Goal: Transaction & Acquisition: Purchase product/service

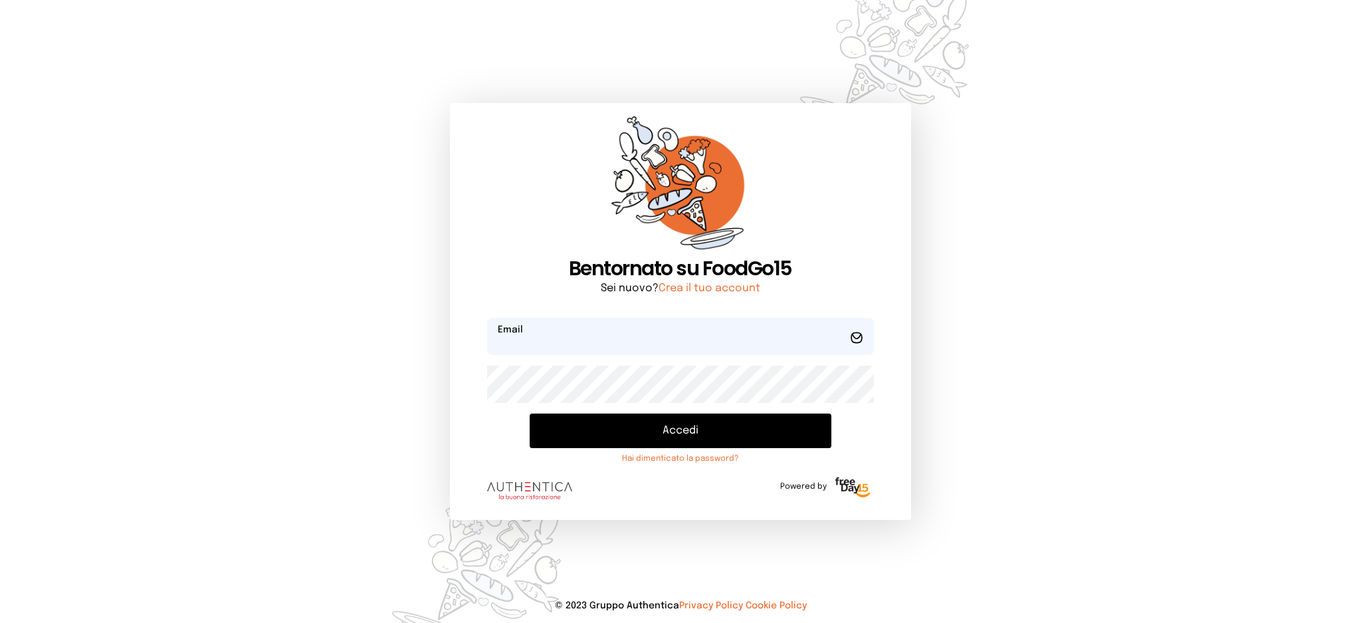
type input "**********"
click at [614, 429] on button "Accedi" at bounding box center [680, 430] width 301 height 35
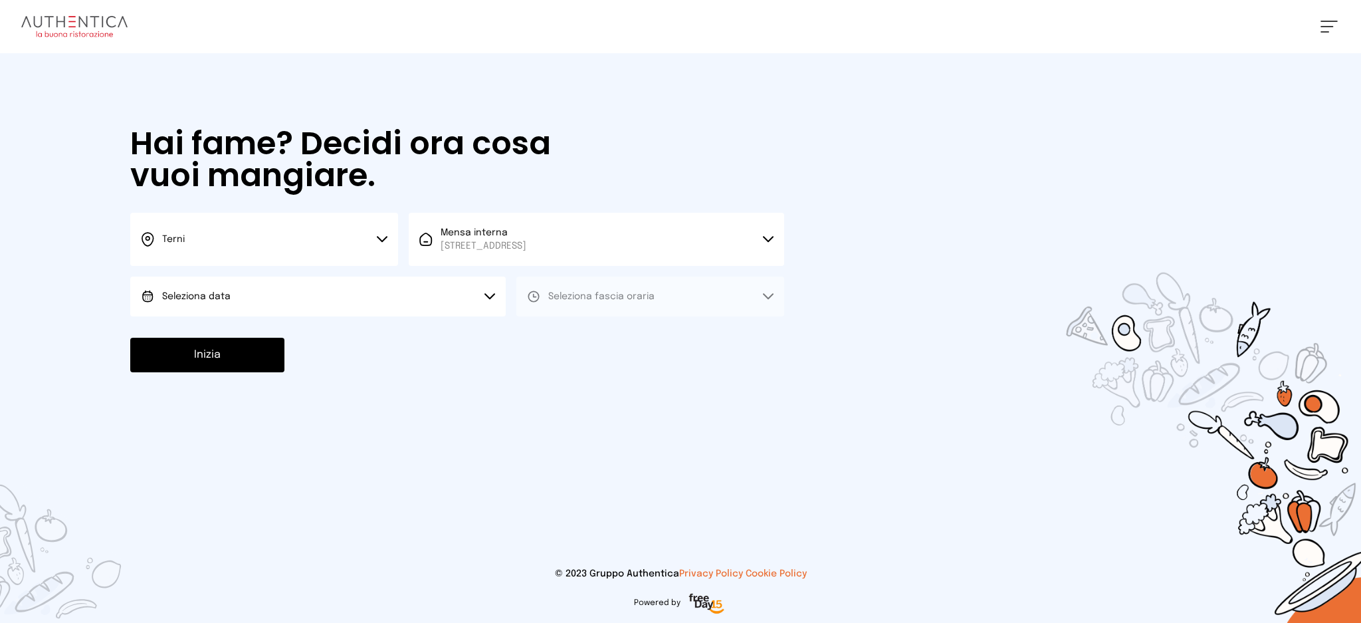
click at [338, 293] on button "Seleziona data" at bounding box center [317, 296] width 375 height 40
drag, startPoint x: 356, startPoint y: 336, endPoint x: 554, endPoint y: 322, distance: 198.5
click at [357, 336] on li "[DATE], [DATE]" at bounding box center [317, 333] width 375 height 35
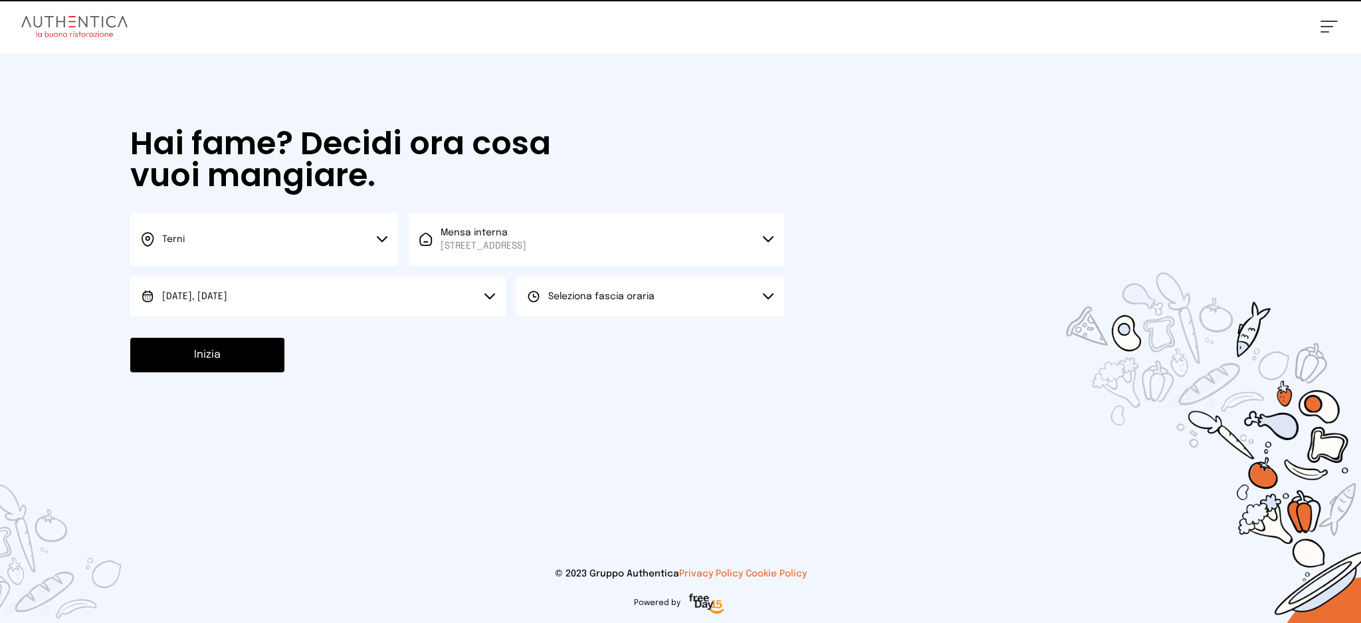
click at [599, 296] on span "Seleziona fascia oraria" at bounding box center [601, 296] width 106 height 9
click at [599, 319] on li "Pranzo" at bounding box center [650, 333] width 268 height 35
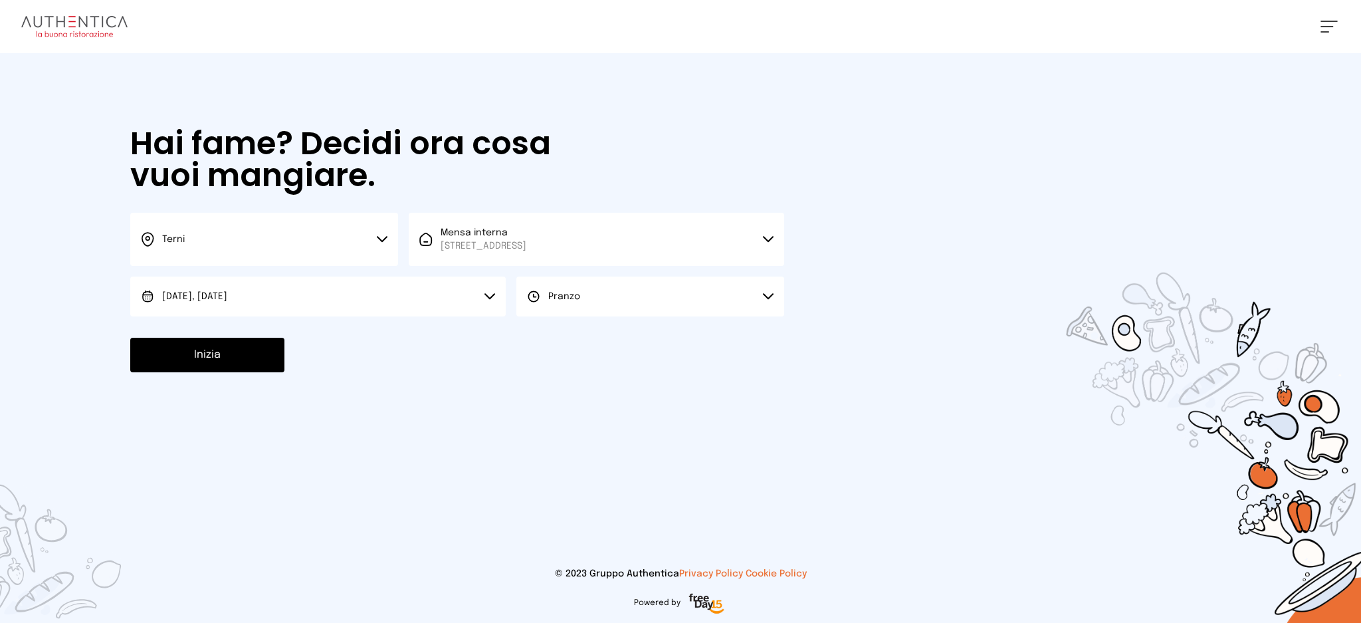
click at [251, 358] on button "Inizia" at bounding box center [207, 355] width 154 height 35
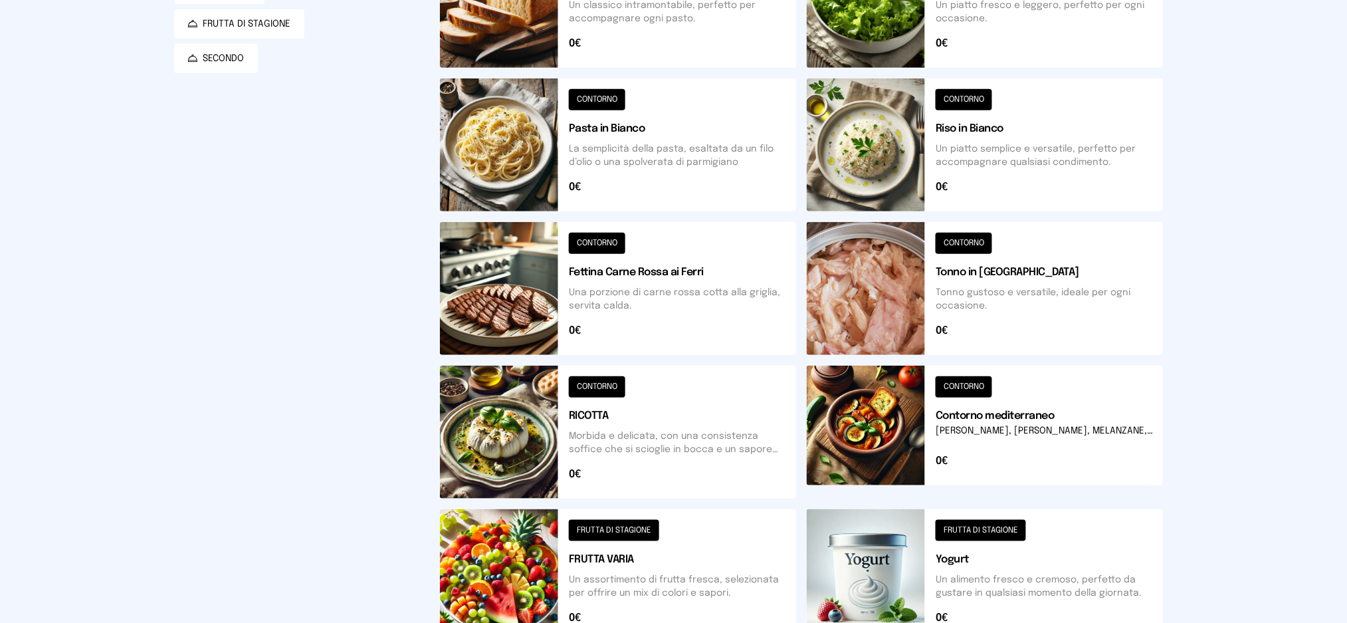
scroll to position [110, 0]
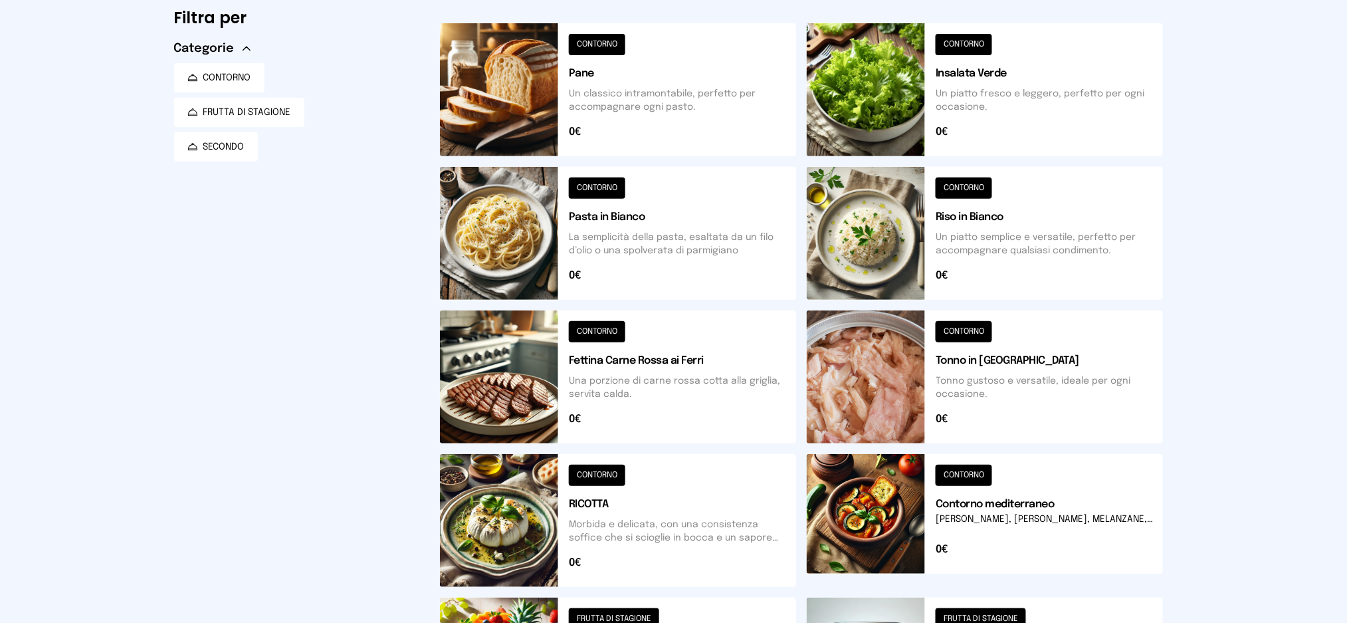
click at [1002, 239] on button at bounding box center [985, 233] width 356 height 133
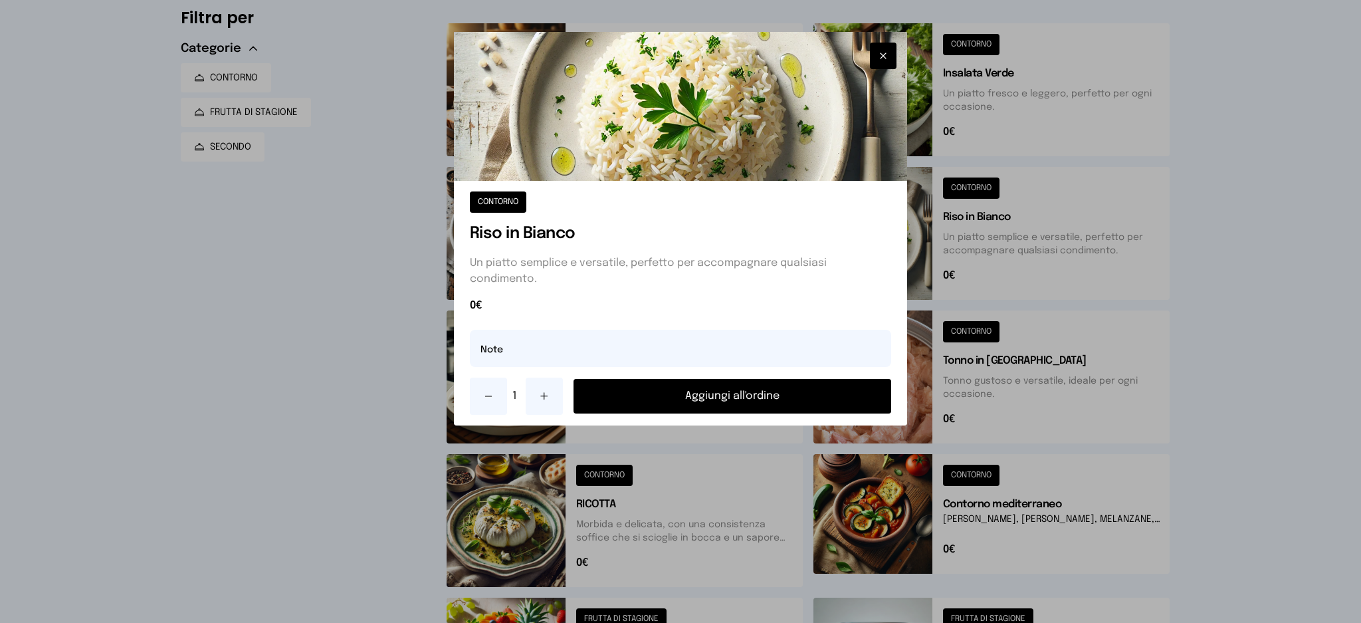
click at [800, 389] on button "Aggiungi all'ordine" at bounding box center [732, 396] width 318 height 35
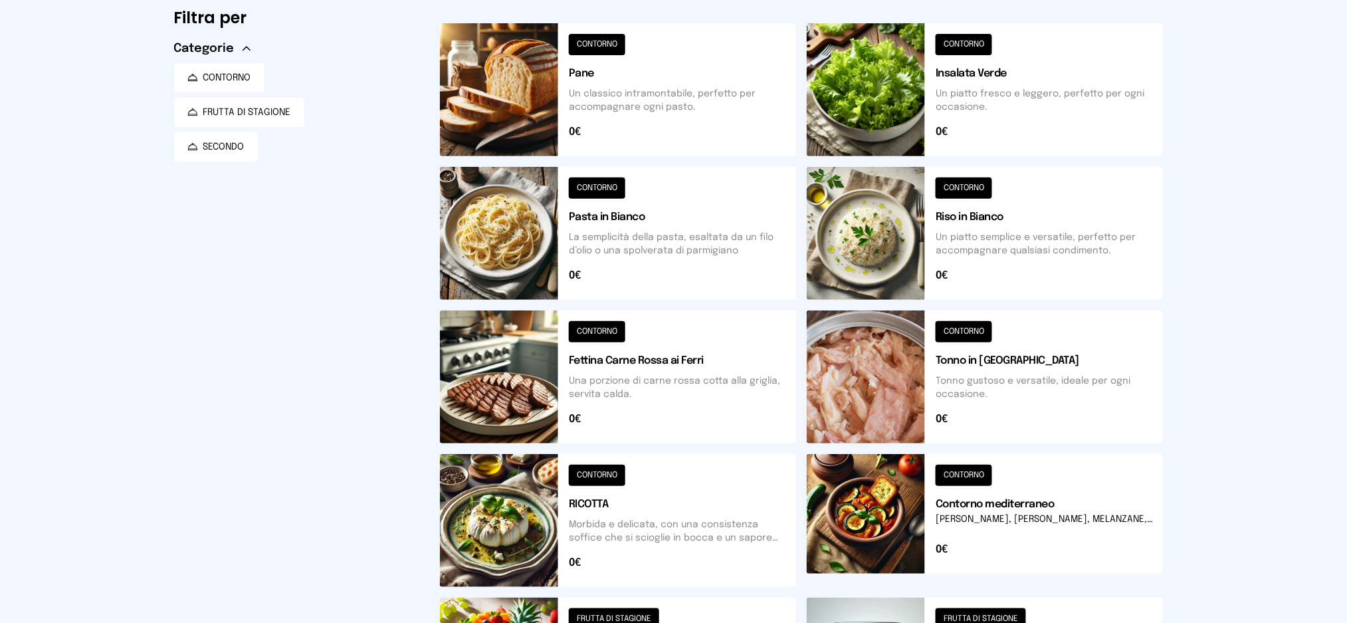
click at [647, 381] on button at bounding box center [618, 376] width 356 height 133
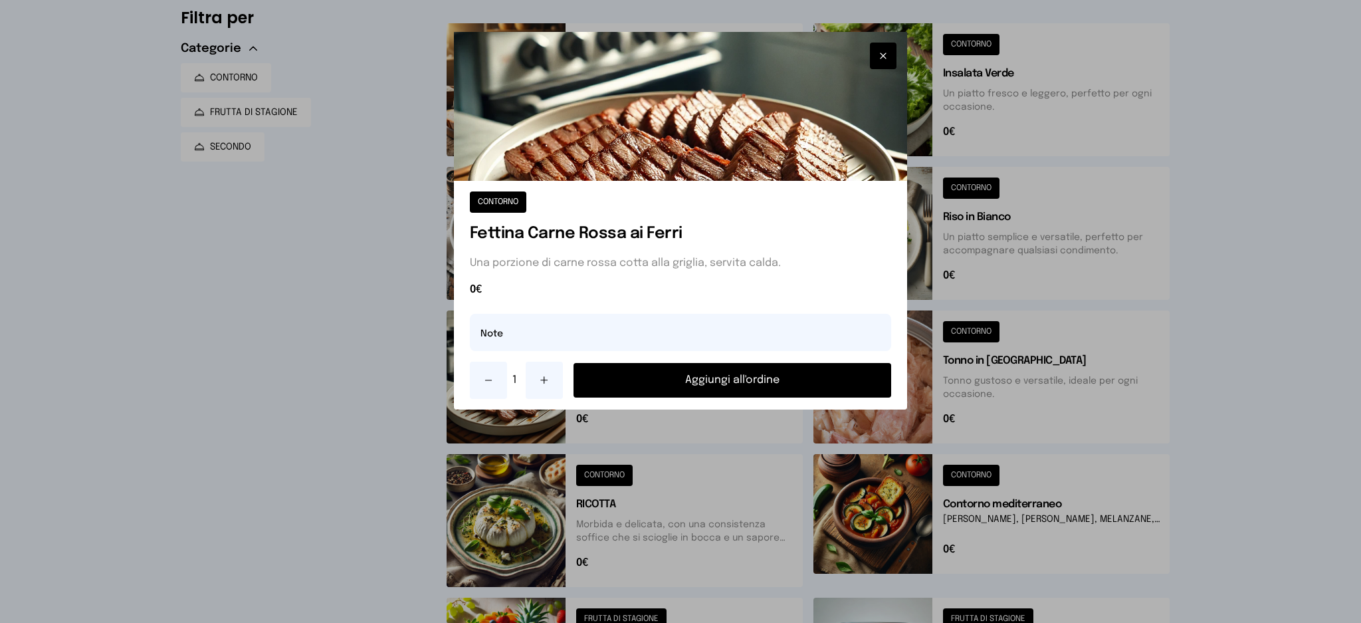
click at [703, 379] on button "Aggiungi all'ordine" at bounding box center [732, 380] width 318 height 35
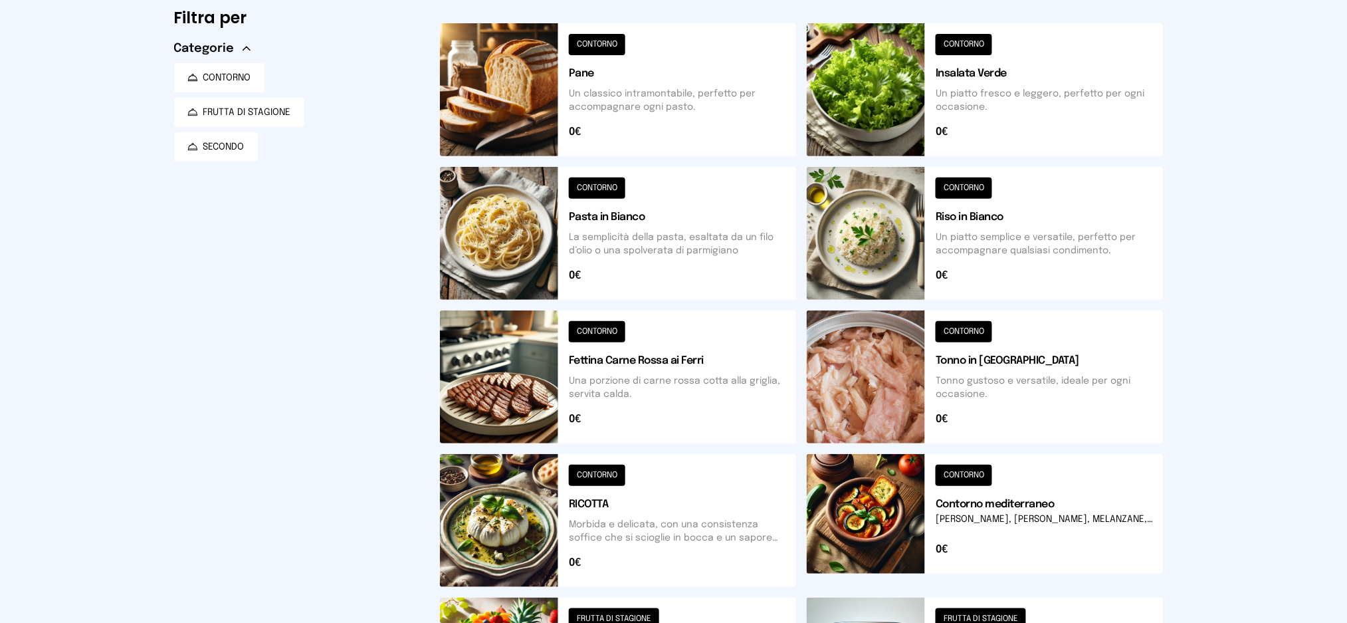
scroll to position [0, 0]
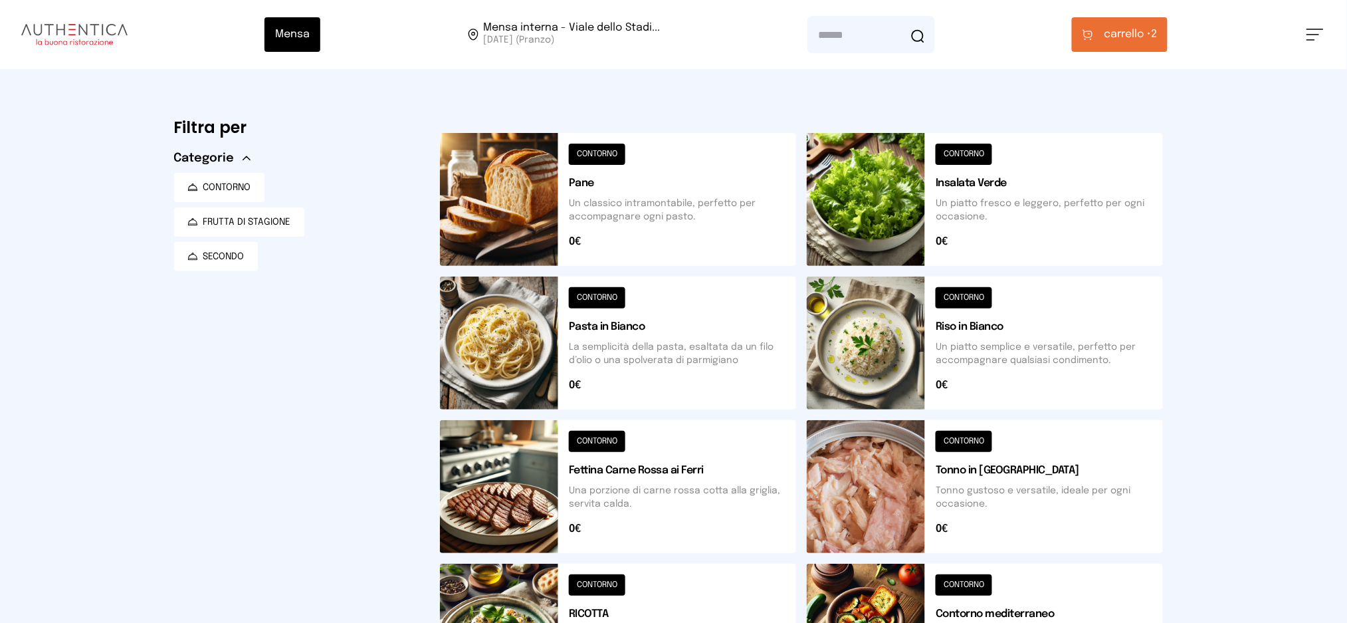
click at [1100, 42] on button "carrello • 2" at bounding box center [1120, 34] width 96 height 35
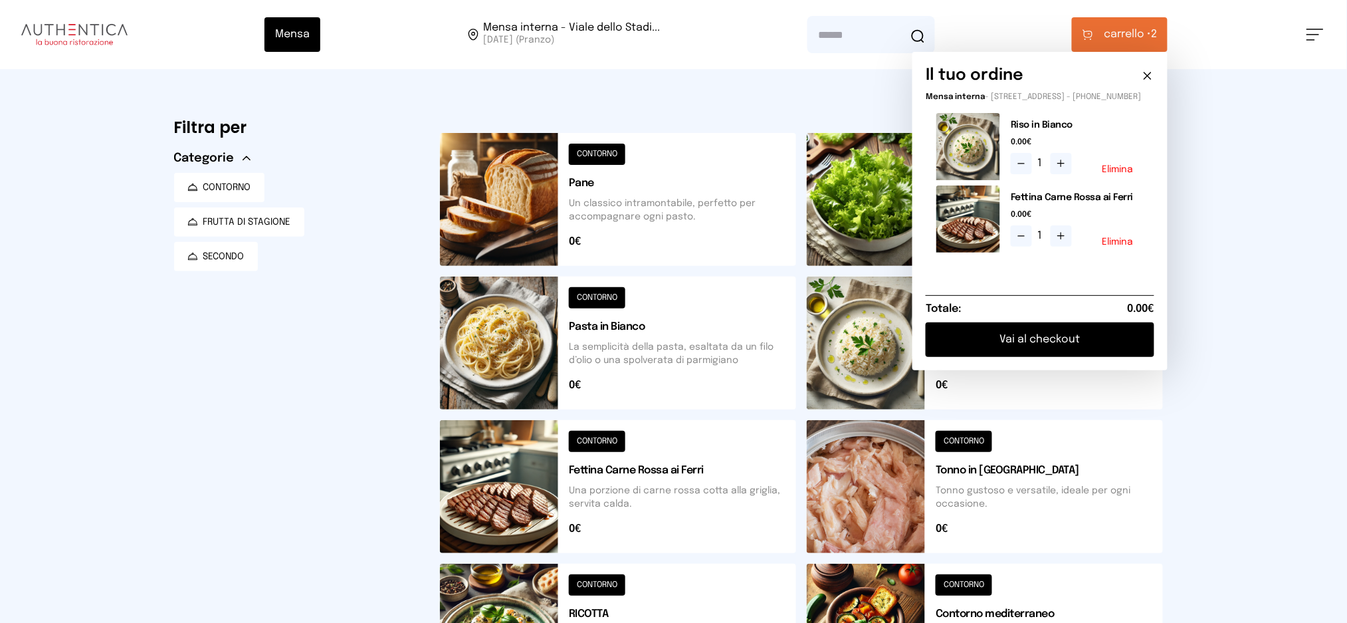
click at [1124, 247] on button "Elimina" at bounding box center [1117, 241] width 31 height 9
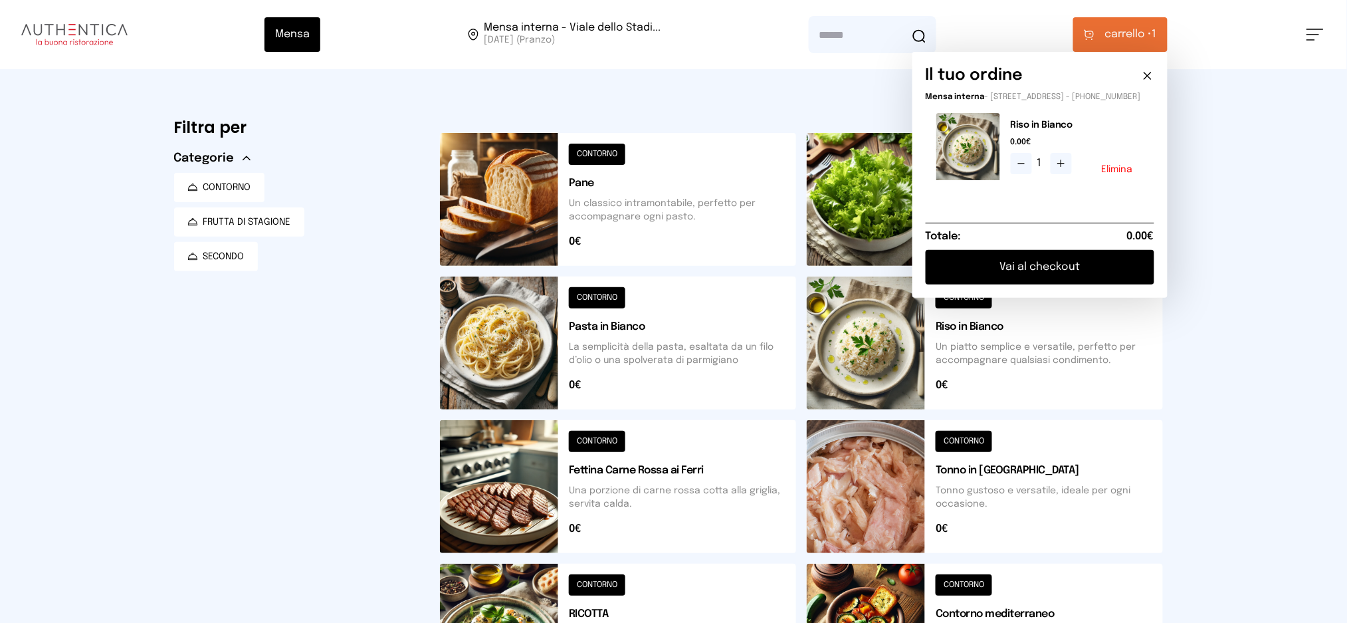
click at [644, 493] on button at bounding box center [618, 486] width 356 height 133
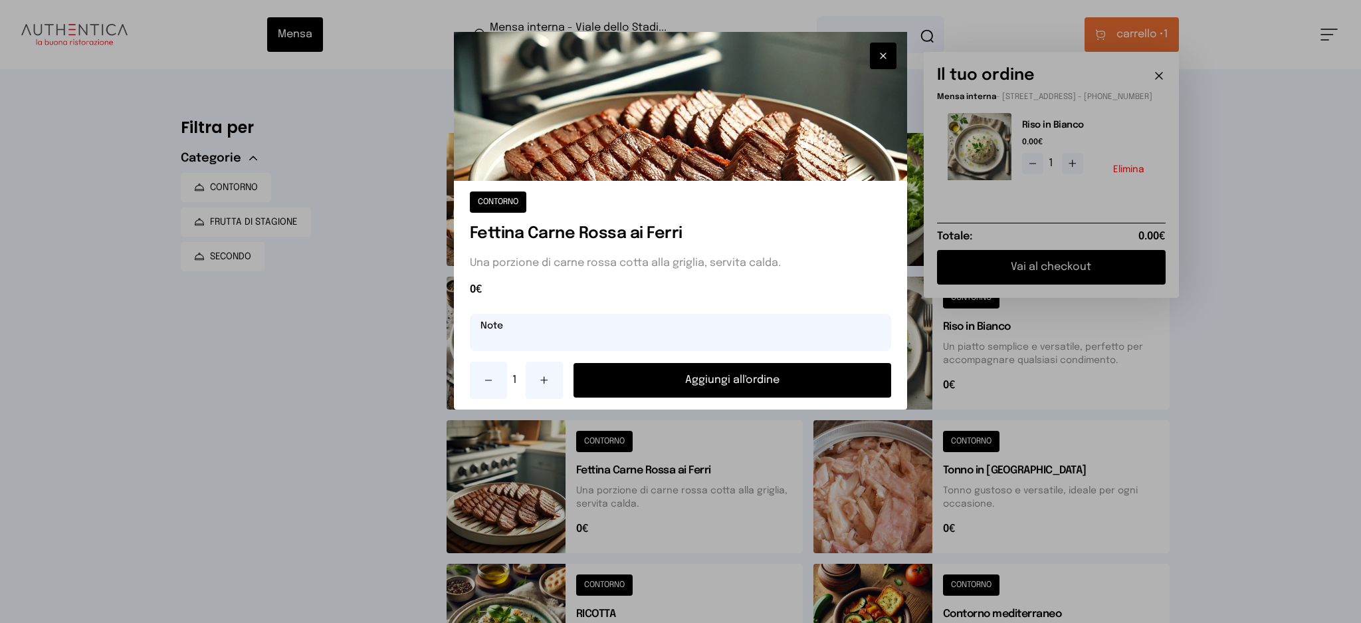
click at [592, 337] on input "text" at bounding box center [681, 332] width 422 height 37
click at [594, 334] on input "**********" at bounding box center [681, 332] width 422 height 37
type input "**********"
click at [607, 375] on button "Aggiungi all'ordine" at bounding box center [732, 380] width 318 height 35
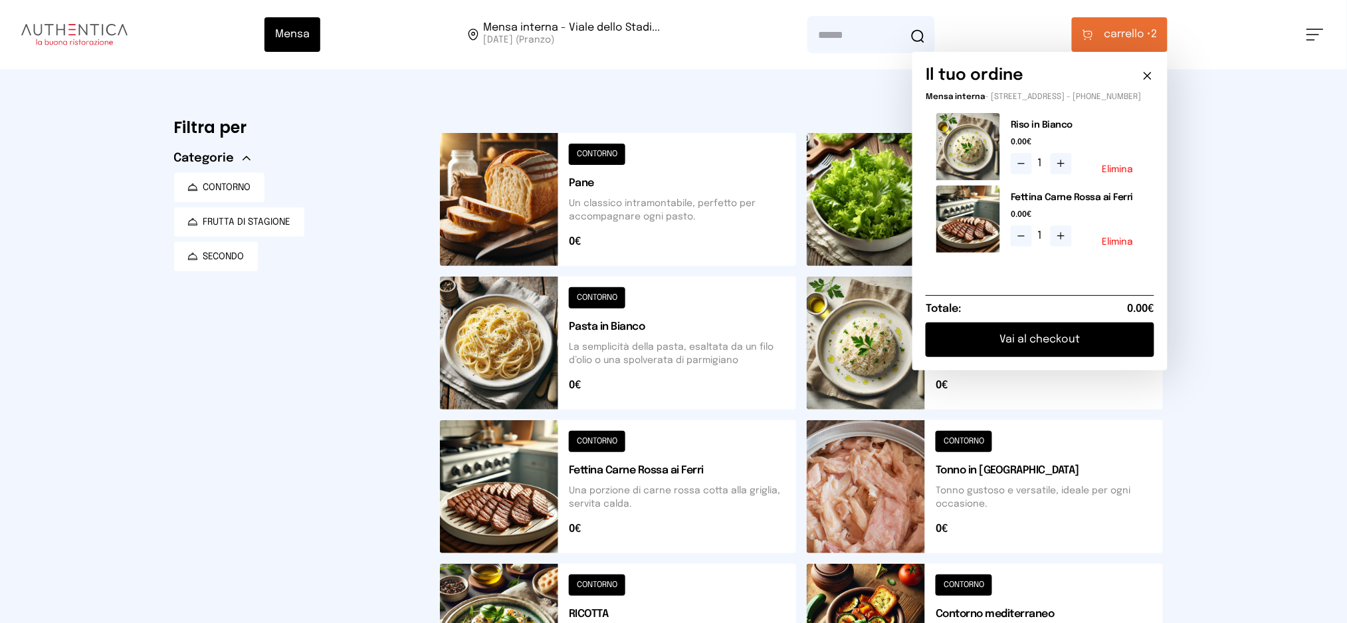
click at [1079, 349] on button "Vai al checkout" at bounding box center [1040, 339] width 229 height 35
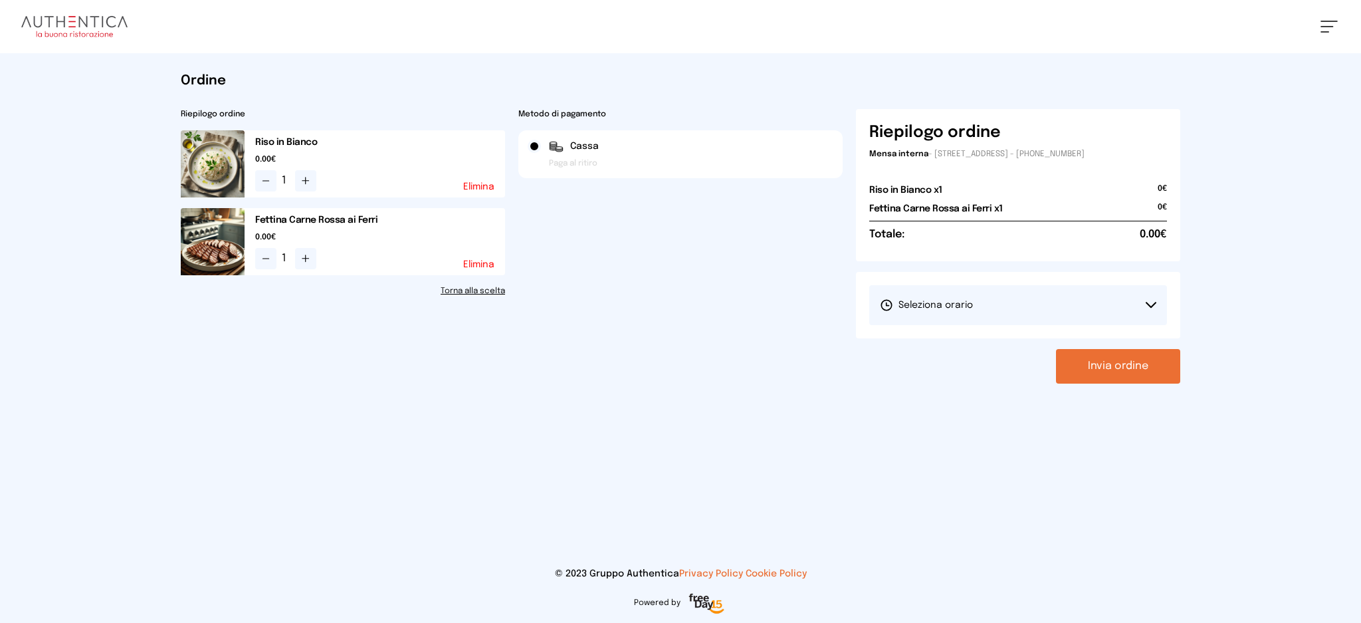
click at [976, 298] on button "Seleziona orario" at bounding box center [1018, 305] width 298 height 40
click at [944, 346] on span "1° Turno (13:00 - 15:00)" at bounding box center [930, 342] width 100 height 13
click at [1096, 350] on button "Invia ordine" at bounding box center [1118, 366] width 124 height 35
